Goal: Information Seeking & Learning: Learn about a topic

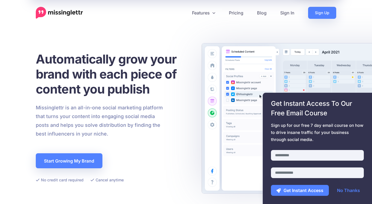
click at [174, 157] on div "Automatically grow your brand with each piece of content you publish Missinglet…" at bounding box center [113, 118] width 154 height 132
click at [237, 15] on link "Pricing" at bounding box center [236, 13] width 28 height 12
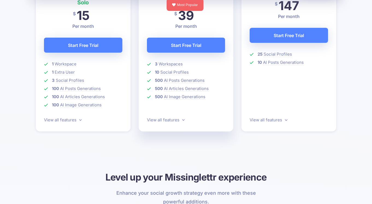
scroll to position [197, 0]
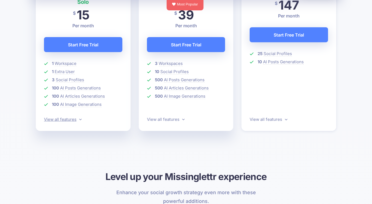
click at [78, 120] on link "View all features" at bounding box center [63, 119] width 38 height 5
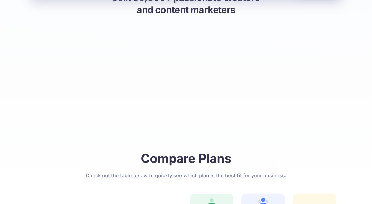
scroll to position [519, 0]
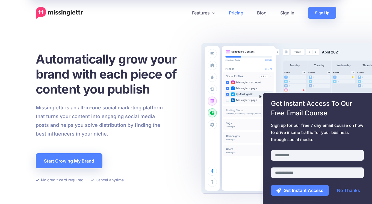
click at [236, 12] on link "Pricing" at bounding box center [236, 13] width 28 height 12
